Goal: Task Accomplishment & Management: Complete application form

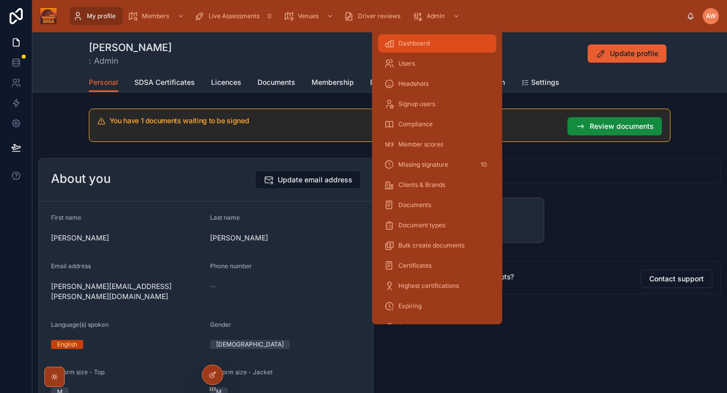
click at [414, 46] on span "Dashboard" at bounding box center [413, 43] width 31 height 8
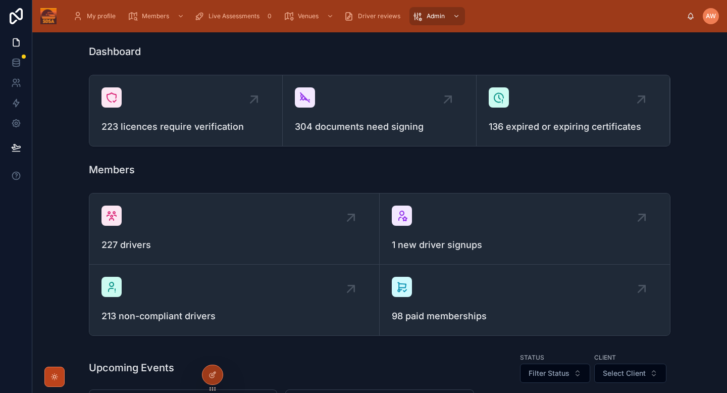
click at [55, 378] on icon at bounding box center [54, 376] width 3 height 3
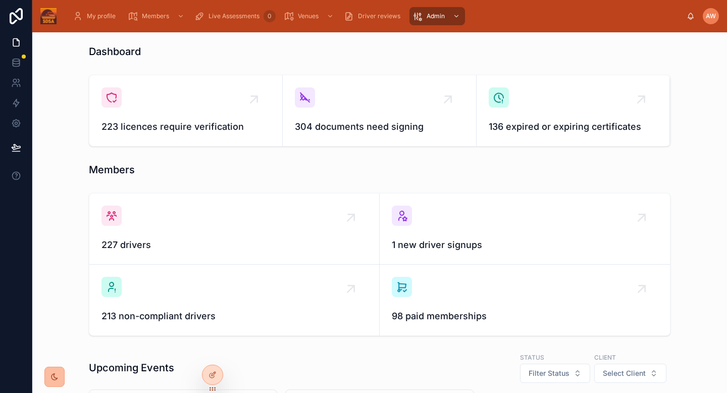
click at [58, 376] on icon at bounding box center [55, 377] width 8 height 8
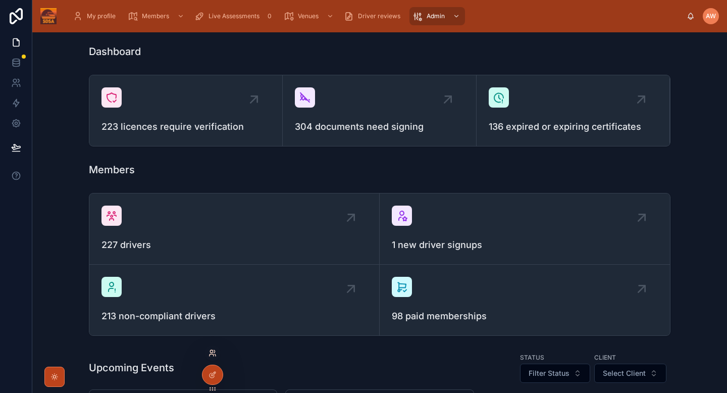
click at [212, 353] on icon at bounding box center [211, 351] width 3 height 3
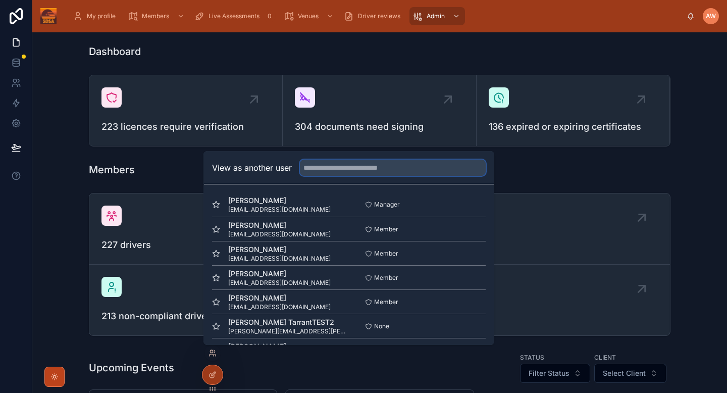
click at [398, 168] on input "text" at bounding box center [393, 168] width 186 height 16
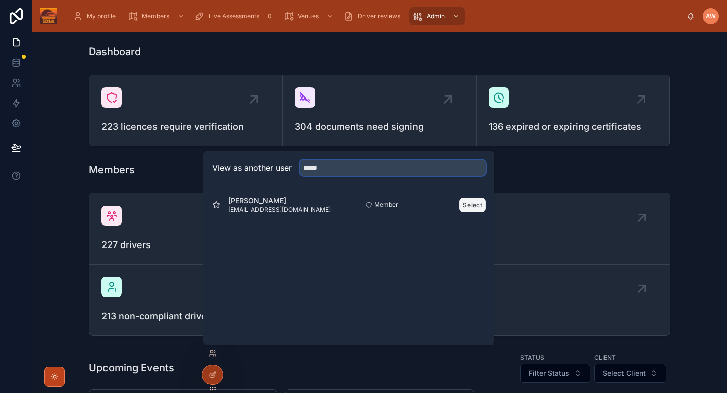
type input "*****"
click at [474, 201] on button "Select" at bounding box center [473, 204] width 26 height 15
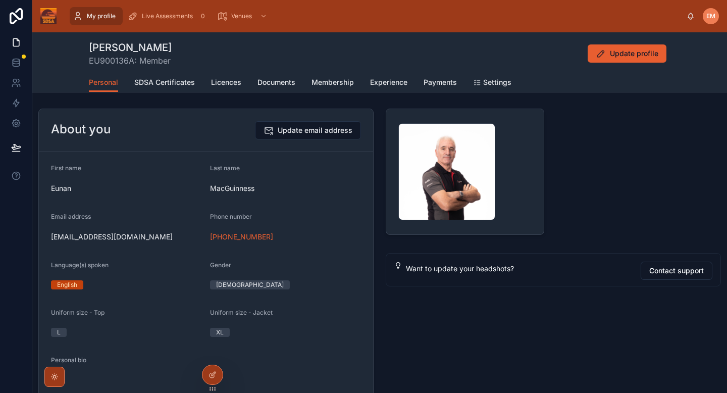
click at [156, 28] on div "My profile Live Assessments 0 Venues EM Eunan MacGuinness" at bounding box center [379, 16] width 695 height 32
click at [180, 13] on span "Live Assessments" at bounding box center [167, 16] width 51 height 8
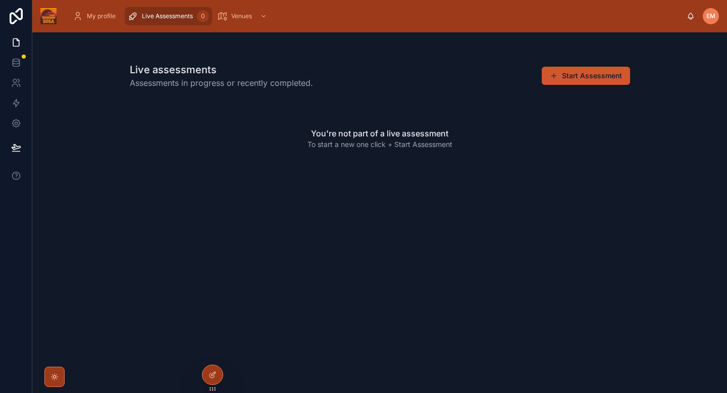
click at [603, 68] on button "Start Assessment" at bounding box center [586, 76] width 88 height 18
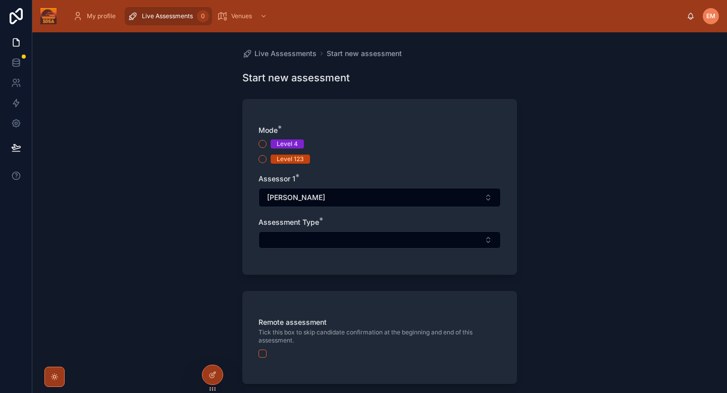
click at [293, 158] on div "Level 123" at bounding box center [290, 159] width 27 height 9
click at [267, 158] on button "Level 123" at bounding box center [263, 159] width 8 height 8
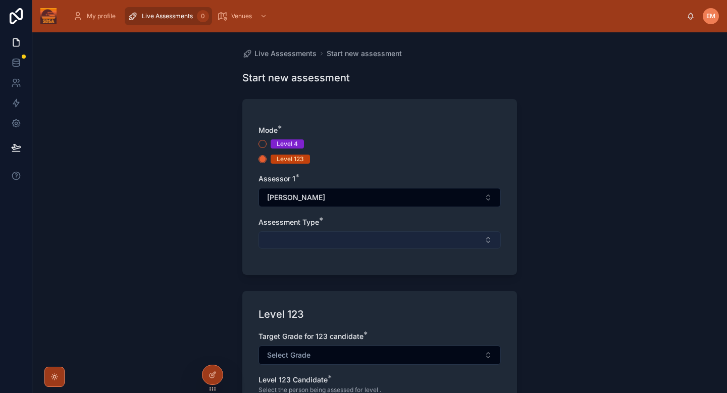
click at [309, 236] on button "Select Button" at bounding box center [380, 239] width 242 height 17
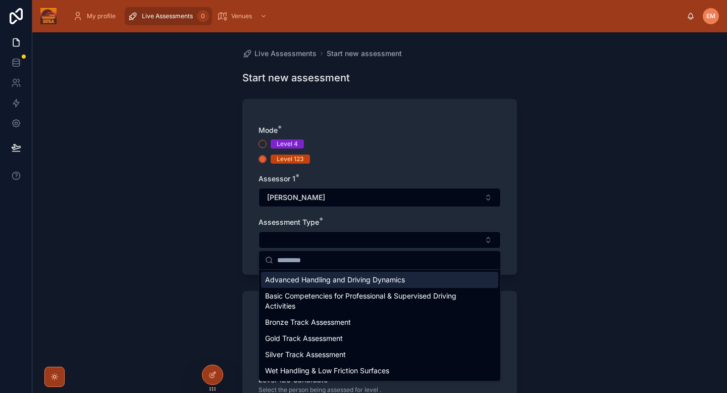
click at [308, 282] on span "Advanced Handling and Driving Dynamics" at bounding box center [335, 280] width 140 height 10
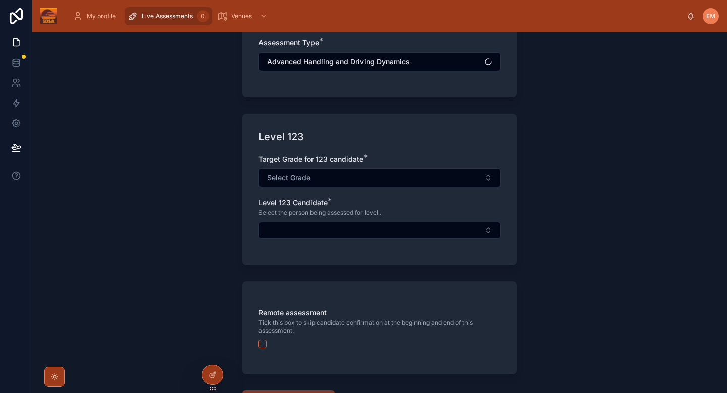
scroll to position [181, 0]
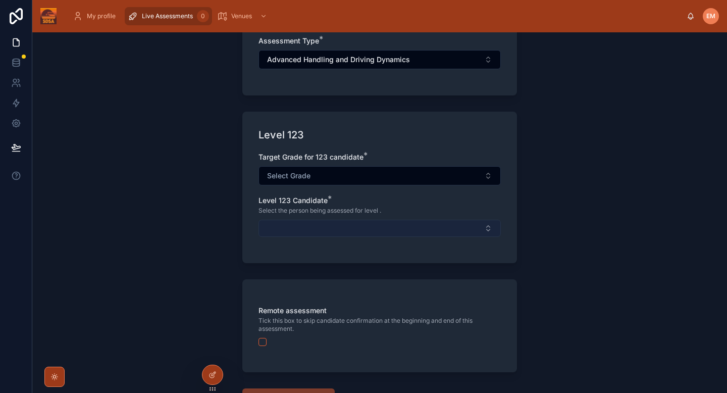
click at [311, 236] on button "Select Button" at bounding box center [380, 228] width 242 height 17
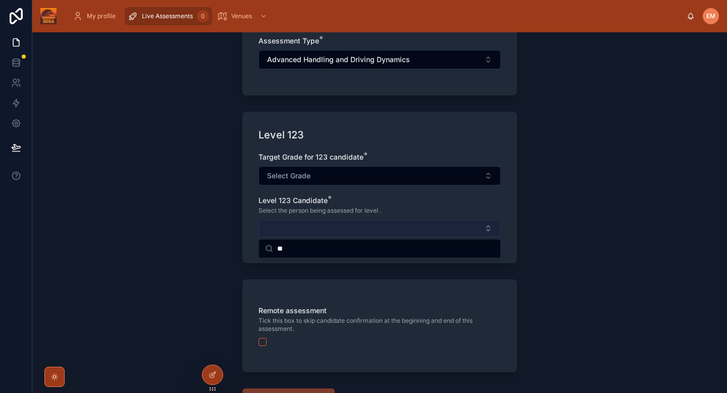
type input "*"
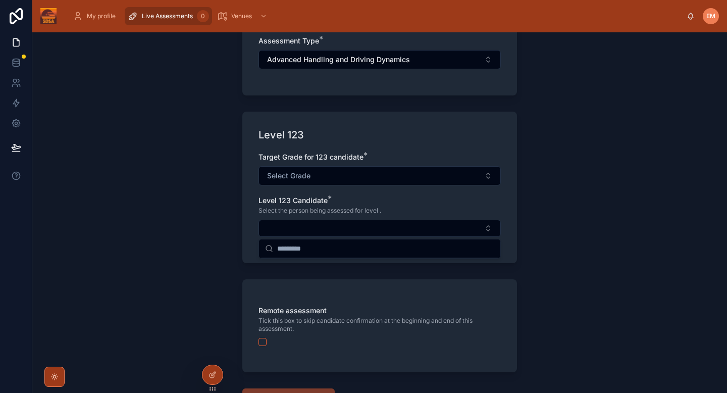
click at [529, 269] on div "Live Assessments Start new assessment Start new assessment Mode * Level 4 Level…" at bounding box center [379, 212] width 695 height 361
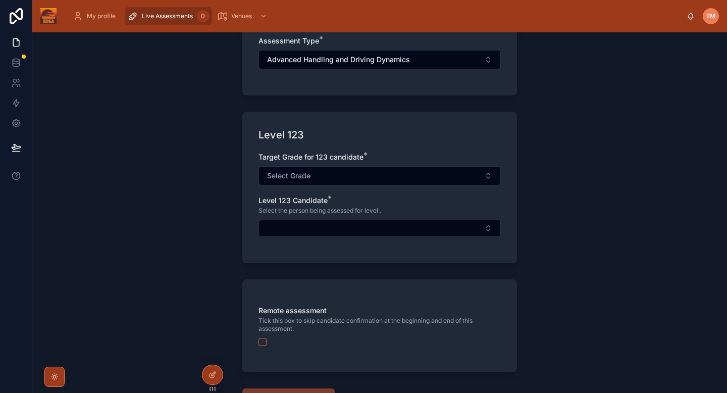
click at [481, 237] on div "Target Grade for 123 candidate * Select Grade Level 123 Candidate * Select the …" at bounding box center [380, 199] width 242 height 95
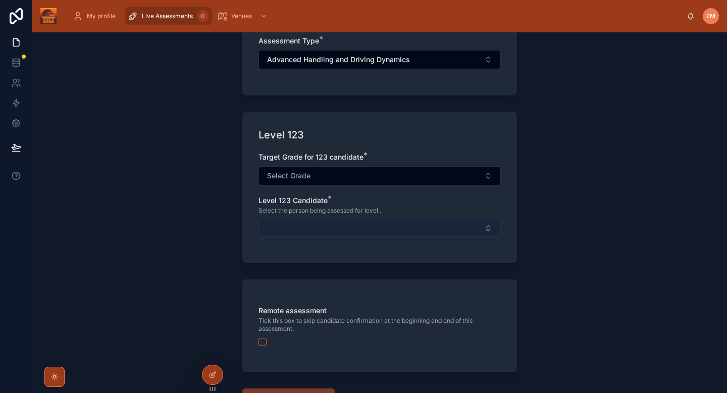
click at [484, 225] on button "Select Button" at bounding box center [380, 228] width 242 height 17
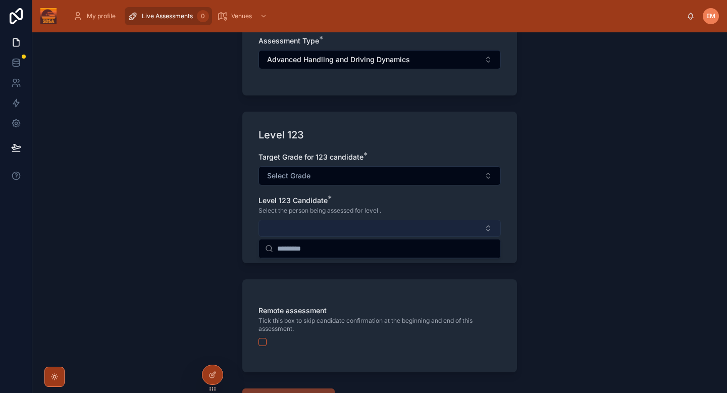
click at [484, 225] on button "Select Button" at bounding box center [380, 228] width 242 height 17
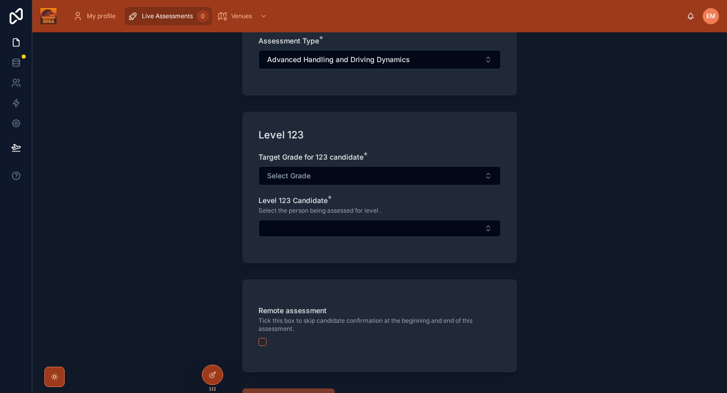
click at [537, 173] on div "Live Assessments Start new assessment Start new assessment Mode * Level 4 Level…" at bounding box center [379, 212] width 695 height 361
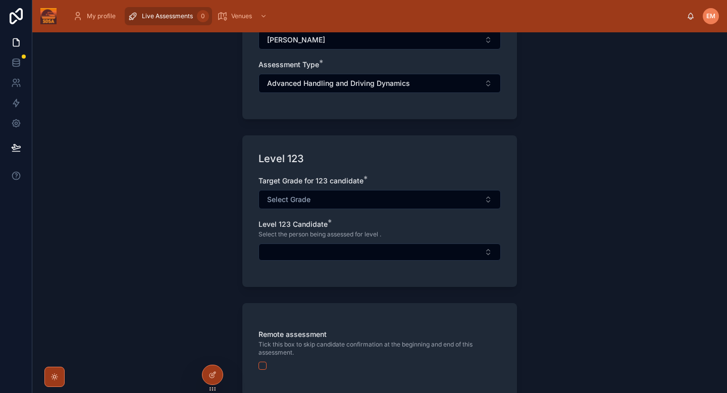
scroll to position [159, 0]
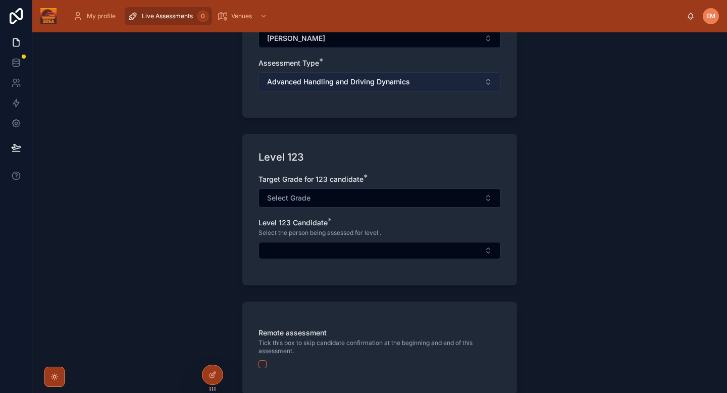
click at [418, 83] on button "Advanced Handling and Driving Dynamics" at bounding box center [380, 81] width 242 height 19
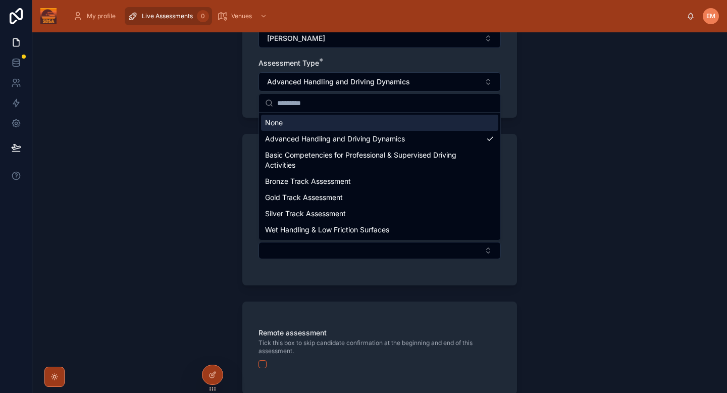
click at [348, 119] on div "None" at bounding box center [379, 123] width 237 height 16
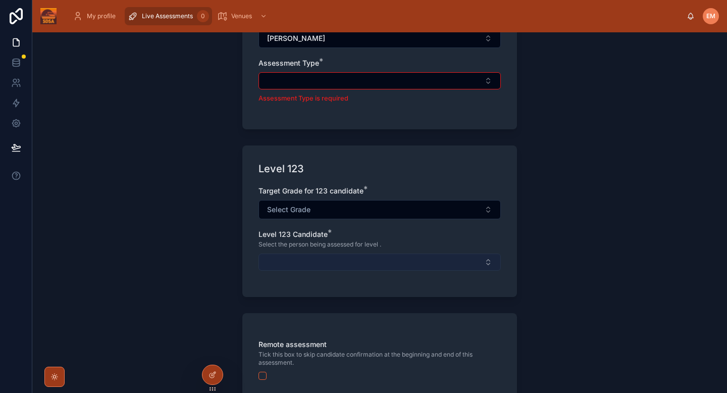
click at [303, 268] on button "Select Button" at bounding box center [380, 262] width 242 height 17
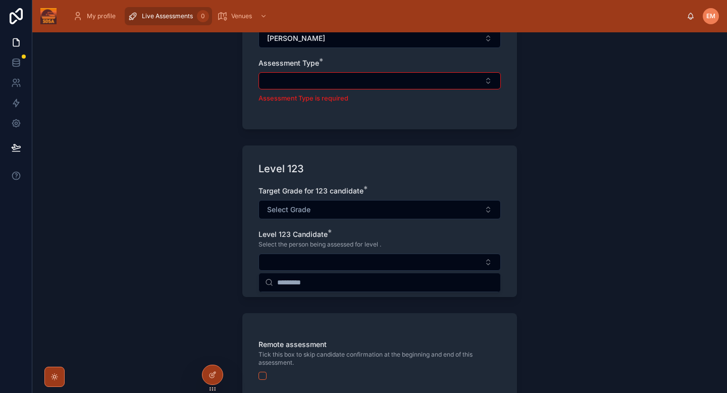
click at [544, 224] on div "Live Assessments Start new assessment Start new assessment Mode * Level 4 Level…" at bounding box center [379, 212] width 695 height 361
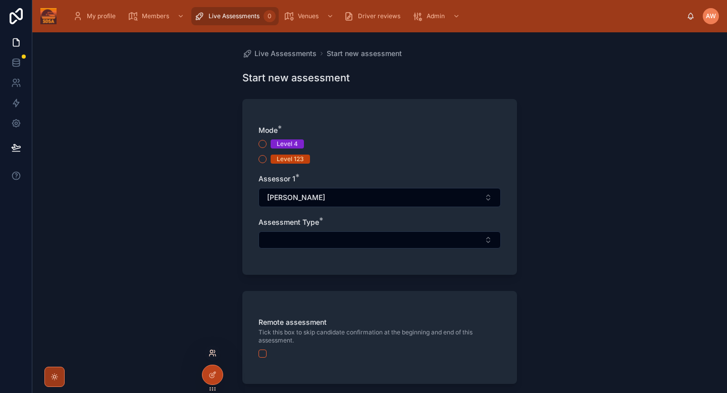
click at [211, 354] on icon at bounding box center [213, 353] width 8 height 8
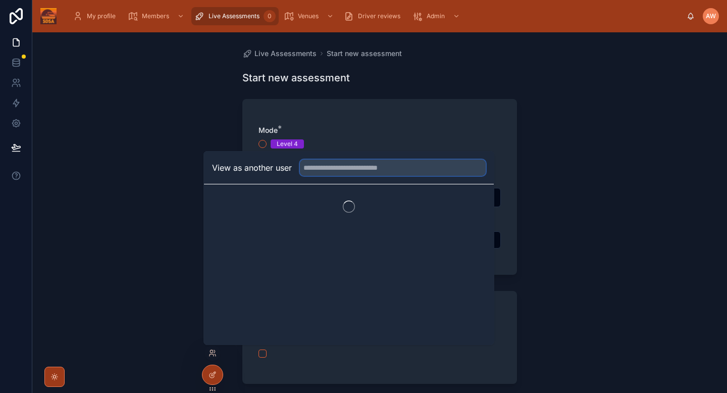
click at [414, 167] on input "text" at bounding box center [393, 168] width 186 height 16
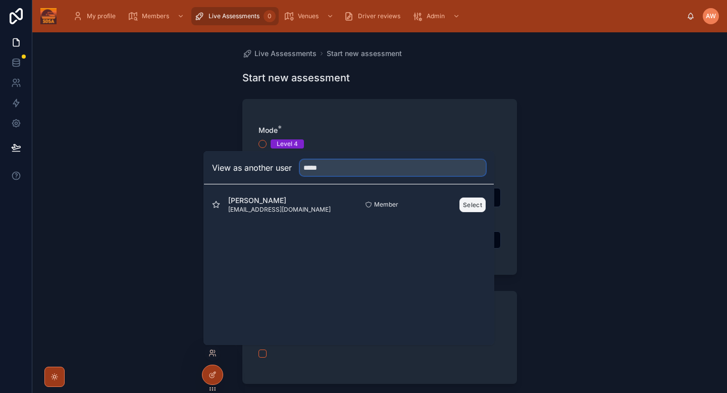
type input "*****"
click at [476, 205] on button "Select" at bounding box center [473, 204] width 26 height 15
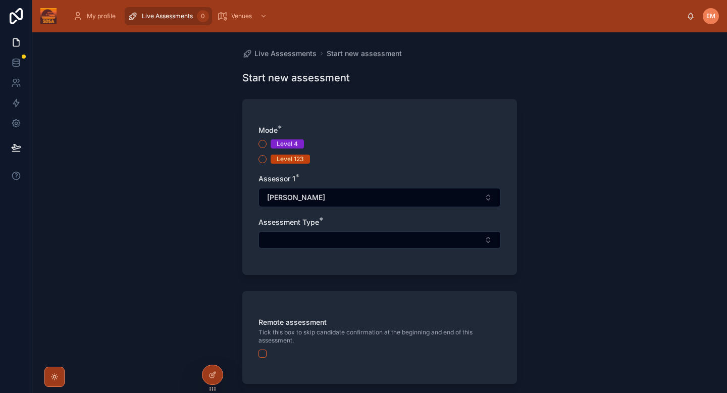
click at [287, 160] on div "Level 123" at bounding box center [290, 159] width 27 height 9
click at [267, 160] on button "Level 123" at bounding box center [263, 159] width 8 height 8
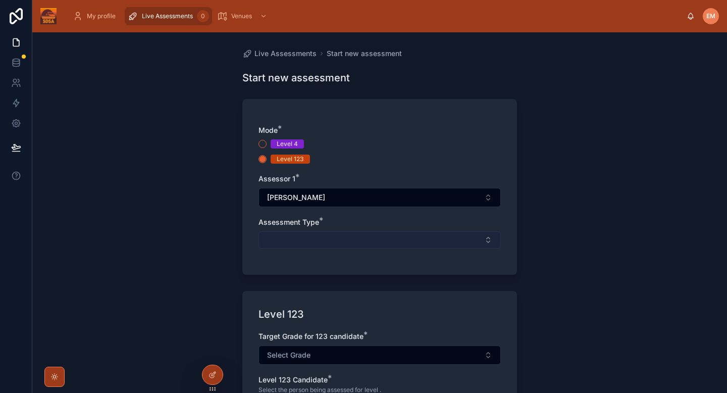
click at [300, 247] on button "Select Button" at bounding box center [380, 239] width 242 height 17
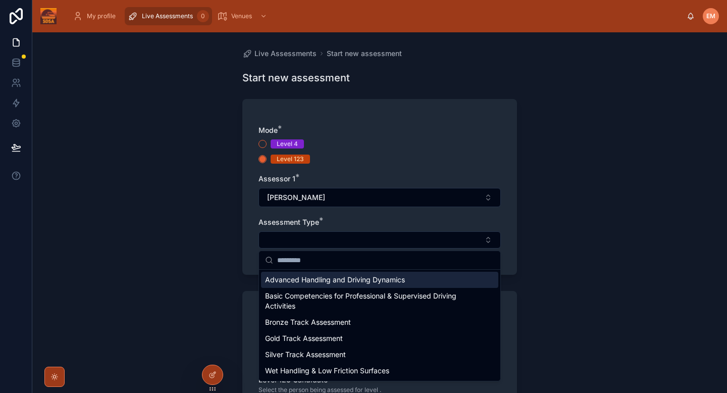
click at [247, 220] on div "Mode * Level 4 Level 123 Assessor 1 * Eunan MacGuinness Assessment Type *" at bounding box center [379, 187] width 275 height 176
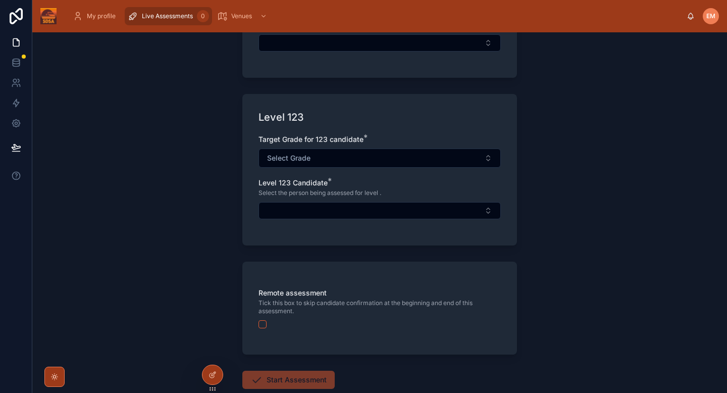
scroll to position [218, 0]
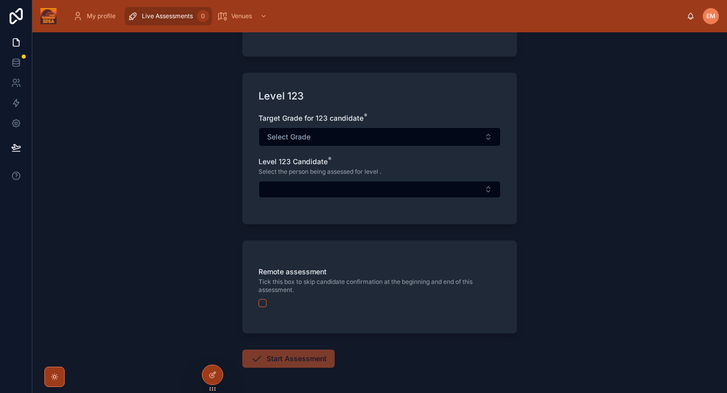
click at [352, 170] on span "Select the person being assessed for level ." at bounding box center [320, 172] width 123 height 8
click at [353, 192] on button "Select Button" at bounding box center [380, 189] width 242 height 17
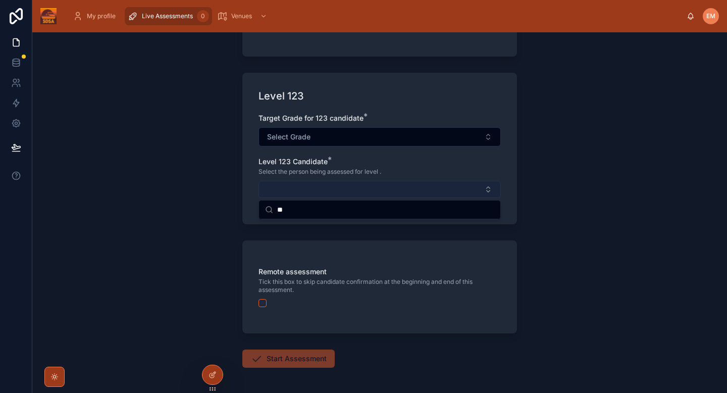
type input "*"
click at [545, 121] on div "Live Assessments Start new assessment Start new assessment Mode * Level 4 Level…" at bounding box center [379, 212] width 695 height 361
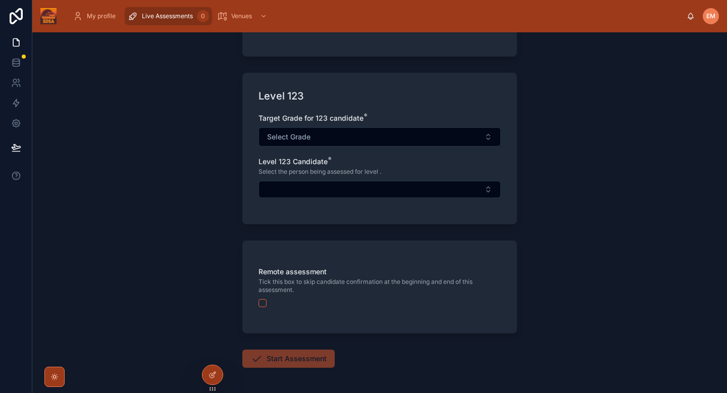
scroll to position [0, 0]
